Goal: Task Accomplishment & Management: Use online tool/utility

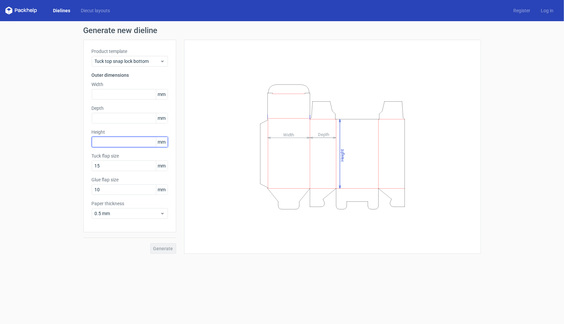
click at [107, 146] on input "text" at bounding box center [130, 142] width 76 height 11
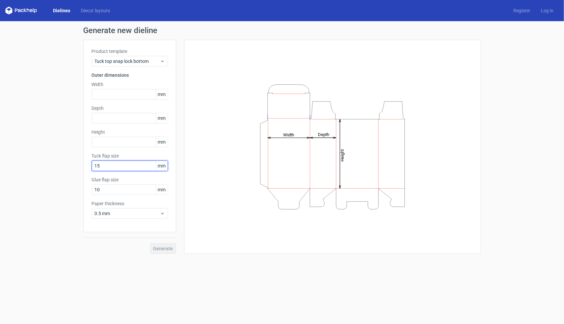
click at [107, 166] on input "15" at bounding box center [130, 166] width 76 height 11
click at [153, 263] on form "Generate new dieline Product template Tuck top snap lock bottom Outer dimension…" at bounding box center [282, 172] width 564 height 303
click at [102, 165] on input "150" at bounding box center [130, 166] width 76 height 11
type input "1"
type input "50"
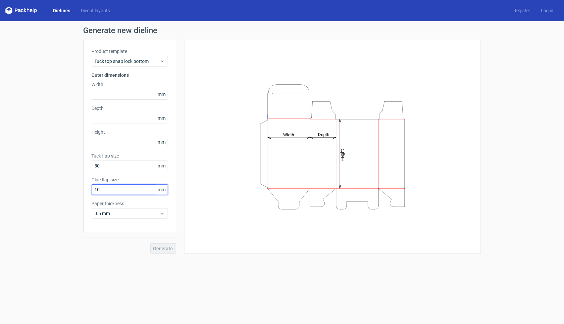
click at [108, 190] on input "10" at bounding box center [130, 189] width 76 height 11
type input "1"
type input "20"
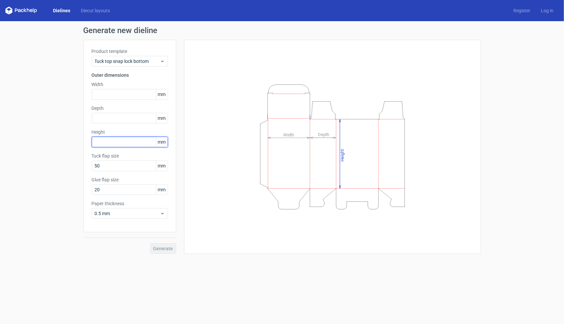
click at [103, 140] on input "text" at bounding box center [130, 142] width 76 height 11
type input "220"
click at [104, 119] on input "text" at bounding box center [130, 118] width 76 height 11
type input "50"
click at [109, 96] on input "text" at bounding box center [130, 94] width 76 height 11
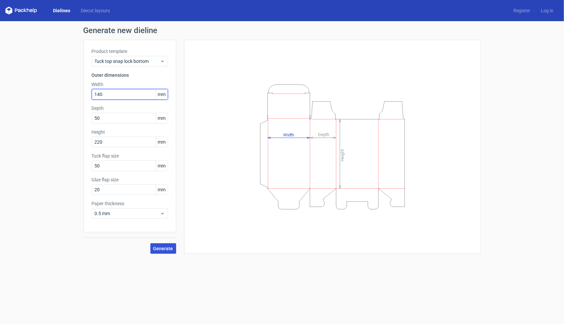
type input "140"
click at [162, 248] on span "Generate" at bounding box center [163, 248] width 20 height 5
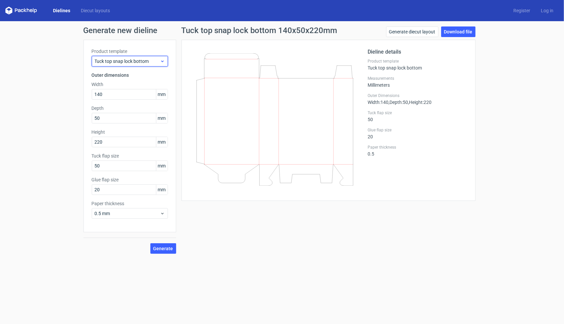
click at [119, 60] on span "Tuck top snap lock bottom" at bounding box center [127, 61] width 65 height 7
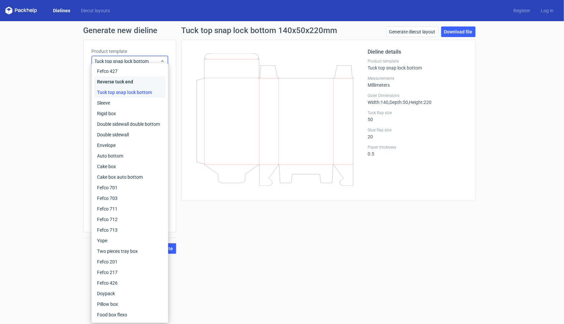
click at [114, 81] on div "Reverse tuck end" at bounding box center [129, 81] width 71 height 11
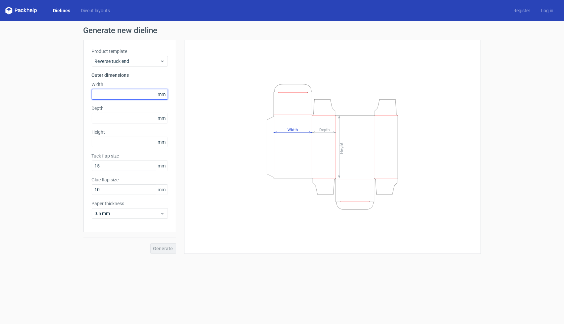
click at [100, 95] on input "text" at bounding box center [130, 94] width 76 height 11
type input "140"
click at [104, 121] on input "text" at bounding box center [130, 118] width 76 height 11
type input "50"
click at [115, 143] on input "text" at bounding box center [130, 142] width 76 height 11
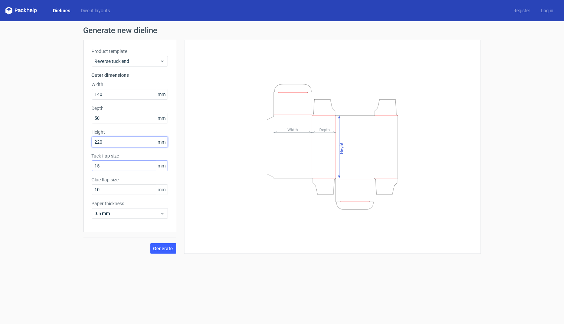
type input "220"
click at [119, 166] on input "15" at bounding box center [130, 166] width 76 height 11
type input "1"
type input "50"
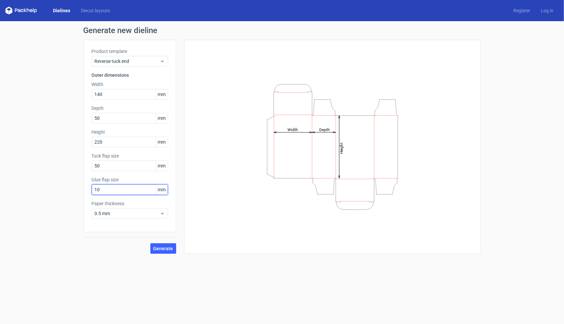
click at [117, 190] on input "10" at bounding box center [130, 189] width 76 height 11
type input "1"
type input "20"
click at [156, 249] on span "Generate" at bounding box center [163, 248] width 20 height 5
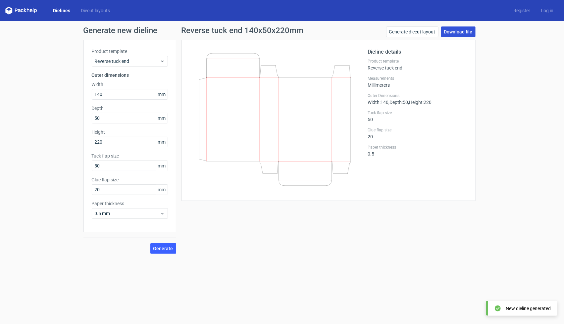
click at [456, 28] on link "Download file" at bounding box center [458, 31] width 34 height 11
click at [415, 32] on link "Generate diecut layout" at bounding box center [412, 31] width 52 height 11
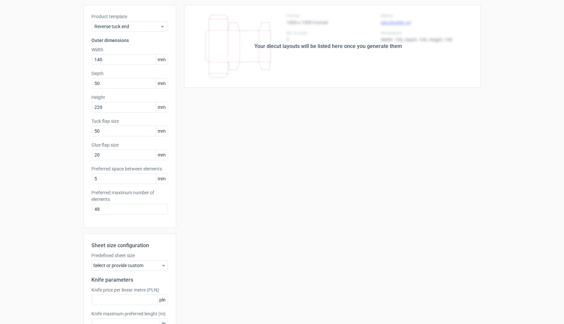
scroll to position [68, 0]
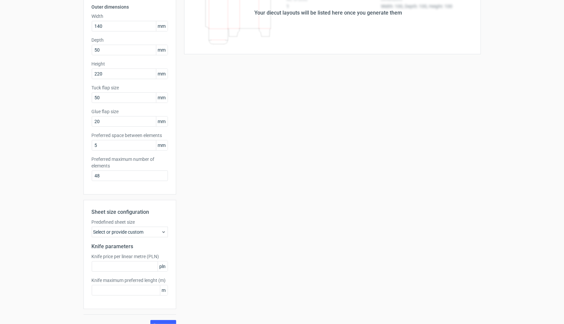
click at [145, 231] on div "Select or provide custom" at bounding box center [130, 232] width 76 height 11
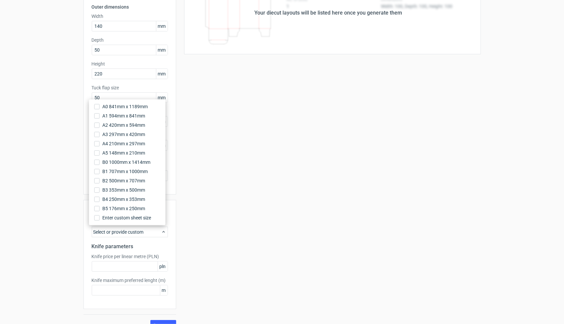
click at [226, 237] on div "Your diecut layouts will be listed here once you generate them Height Depth Wid…" at bounding box center [328, 151] width 304 height 359
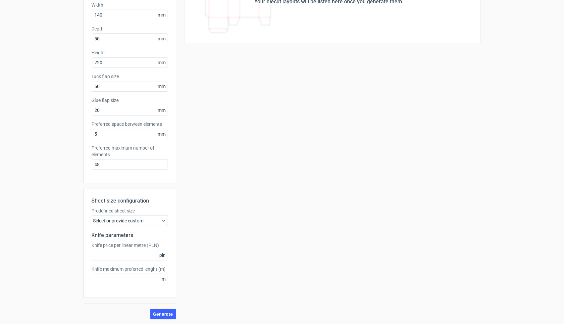
scroll to position [0, 0]
